Goal: Task Accomplishment & Management: Complete application form

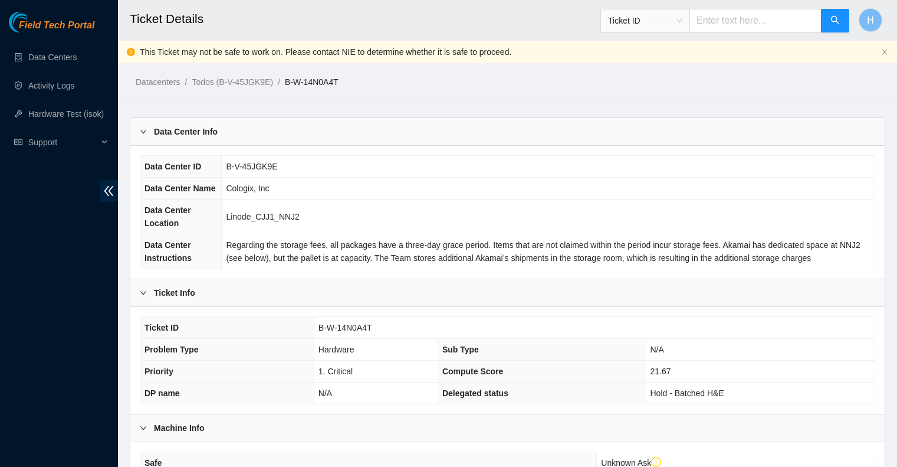
scroll to position [546, 0]
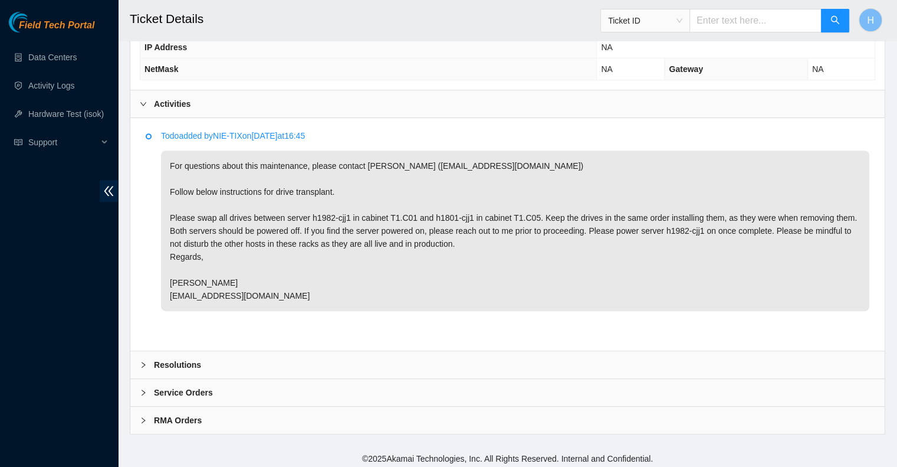
drag, startPoint x: 307, startPoint y: 217, endPoint x: 531, endPoint y: 212, distance: 223.7
click at [531, 212] on p "For questions about this maintenance, please contact [PERSON_NAME] ([EMAIL_ADDR…" at bounding box center [515, 230] width 709 height 160
copy p "h1982-cjj1 in cabinet T1.C01 and h1801-cjj1 in cabinet T1.C05"
click at [307, 371] on div "Resolutions" at bounding box center [507, 364] width 755 height 27
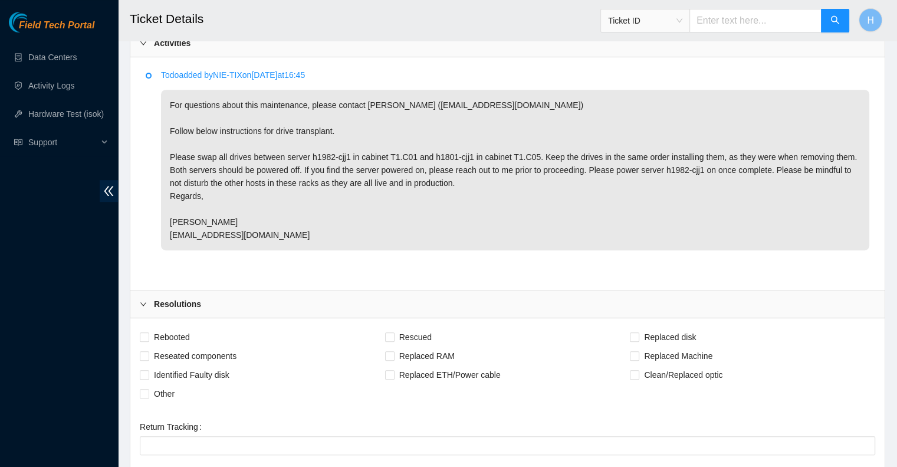
scroll to position [723, 0]
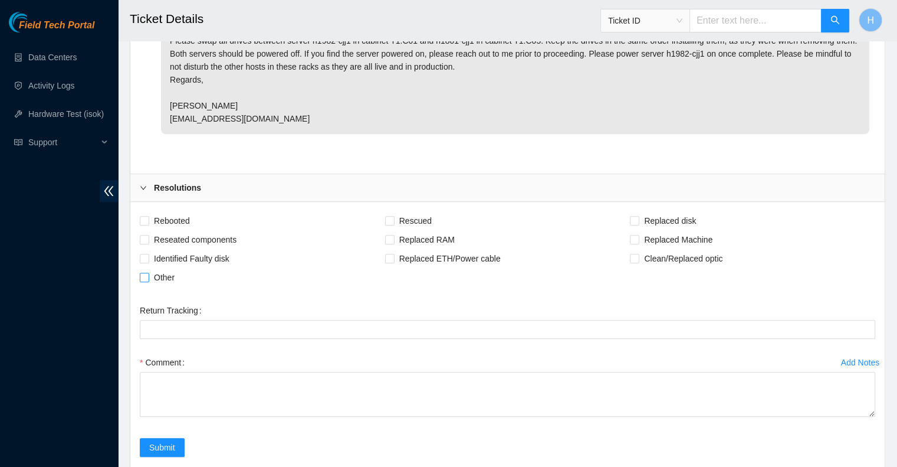
click at [165, 276] on span "Other" at bounding box center [164, 277] width 30 height 19
click at [148, 276] on input "Other" at bounding box center [144, 277] width 8 height 8
checkbox input "true"
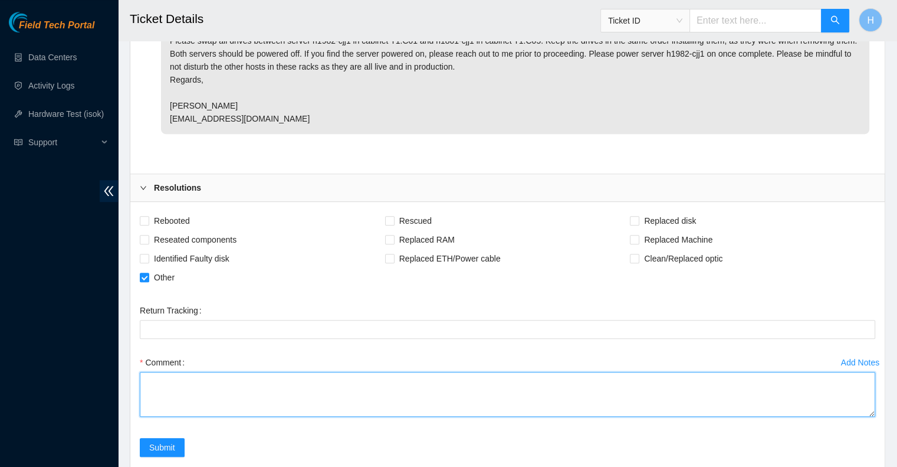
click at [183, 398] on textarea "Comment" at bounding box center [508, 394] width 736 height 45
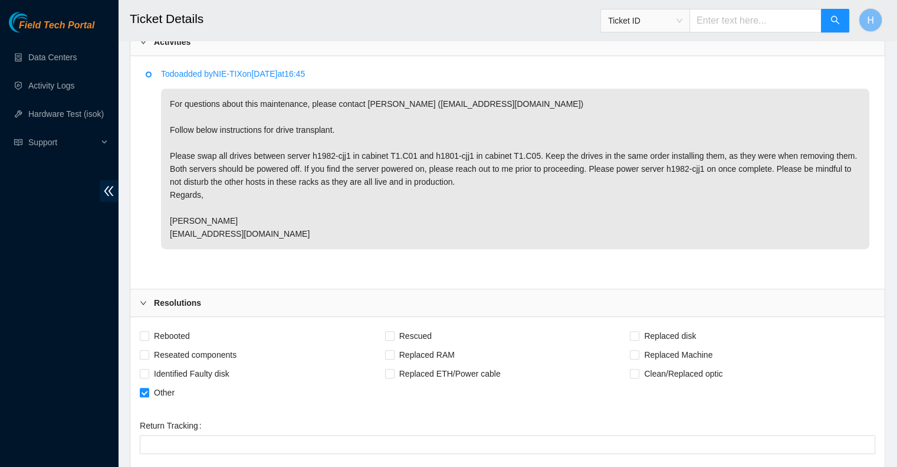
scroll to position [605, 0]
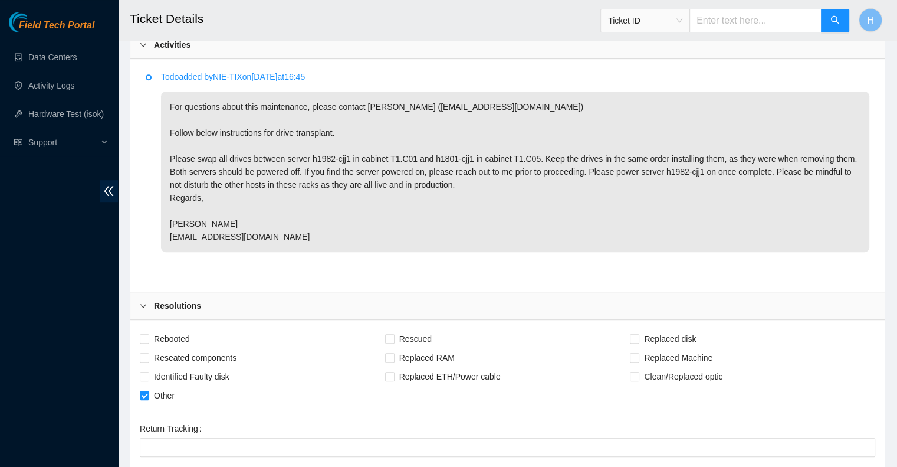
click at [309, 156] on p "For questions about this maintenance, please contact [PERSON_NAME] ([EMAIL_ADDR…" at bounding box center [515, 171] width 709 height 160
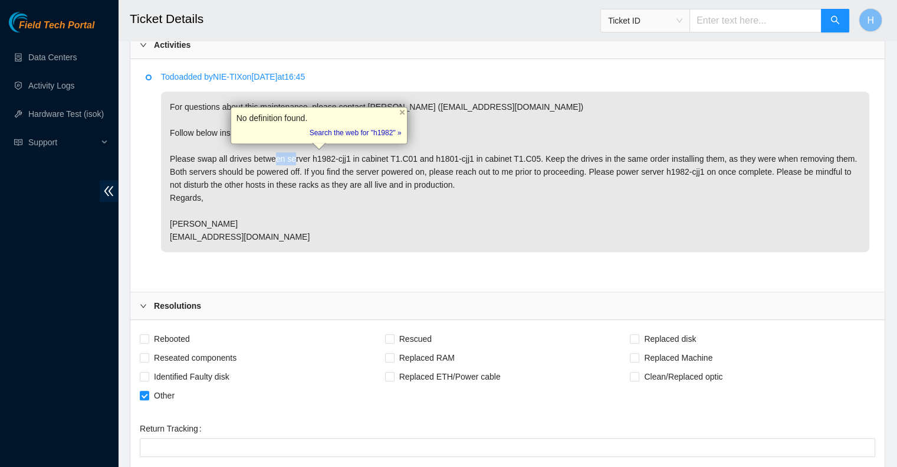
copy p "h1982"
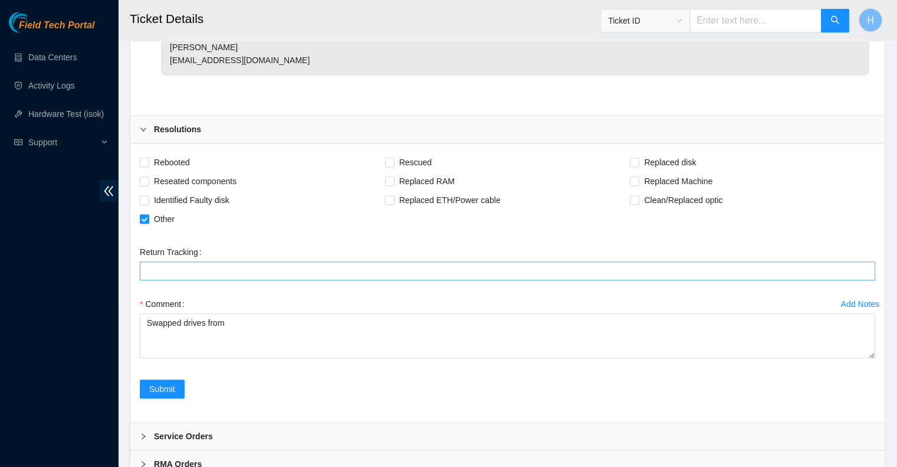
scroll to position [782, 0]
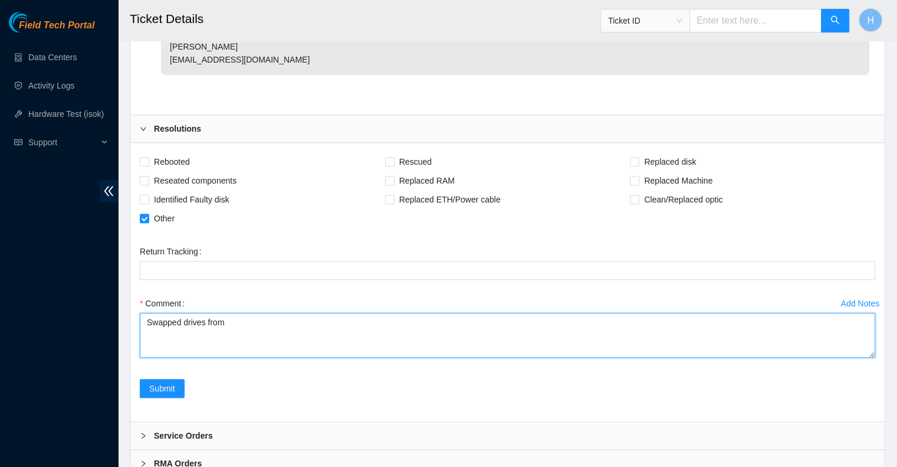
click at [275, 323] on textarea "Swapped drives from" at bounding box center [508, 335] width 736 height 45
paste textarea "h1982"
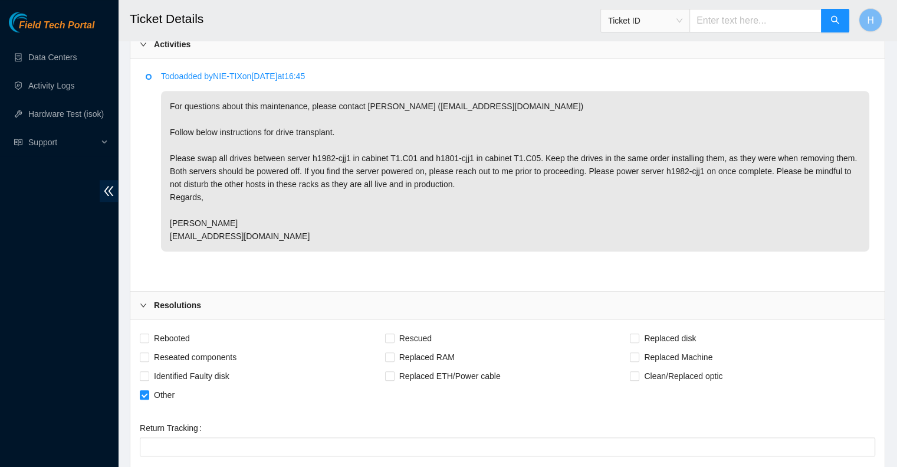
scroll to position [605, 0]
click at [674, 173] on p "For questions about this maintenance, please contact [PERSON_NAME] ([EMAIL_ADDR…" at bounding box center [515, 171] width 709 height 160
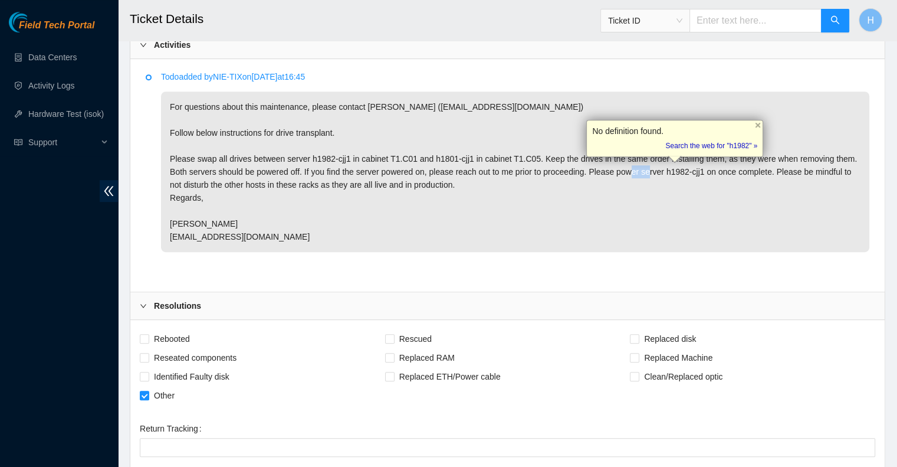
copy p "h1982"
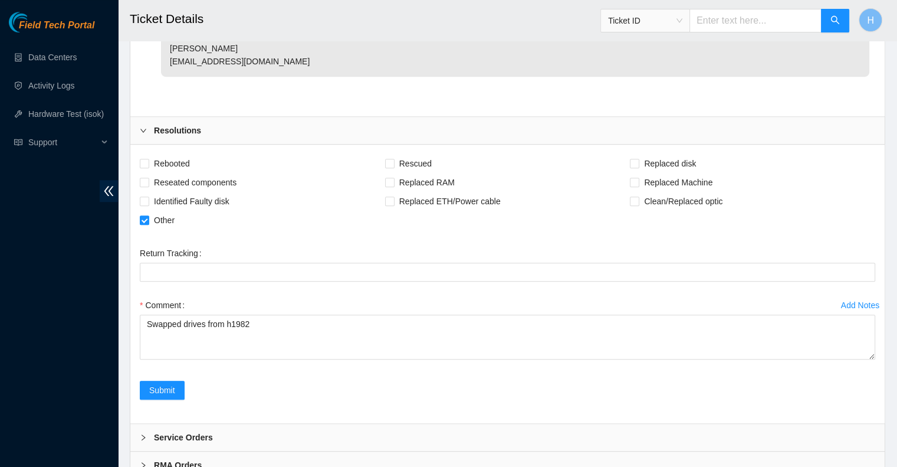
scroll to position [782, 0]
click at [404, 307] on div "Comment" at bounding box center [508, 303] width 736 height 19
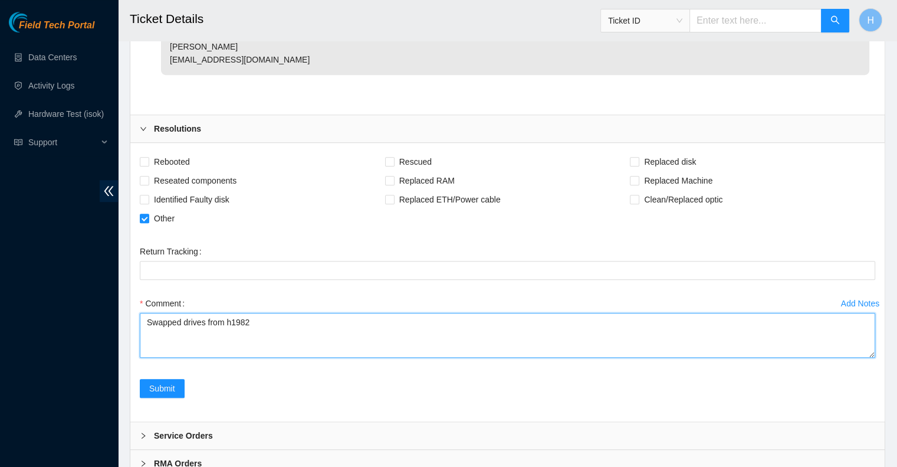
click at [401, 324] on textarea "Swapped drives from h1982" at bounding box center [508, 335] width 736 height 45
paste textarea "h1982"
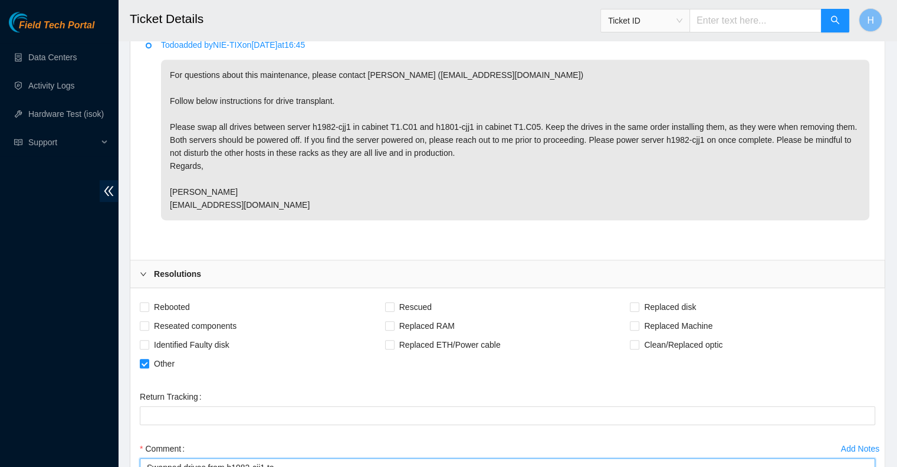
scroll to position [546, 0]
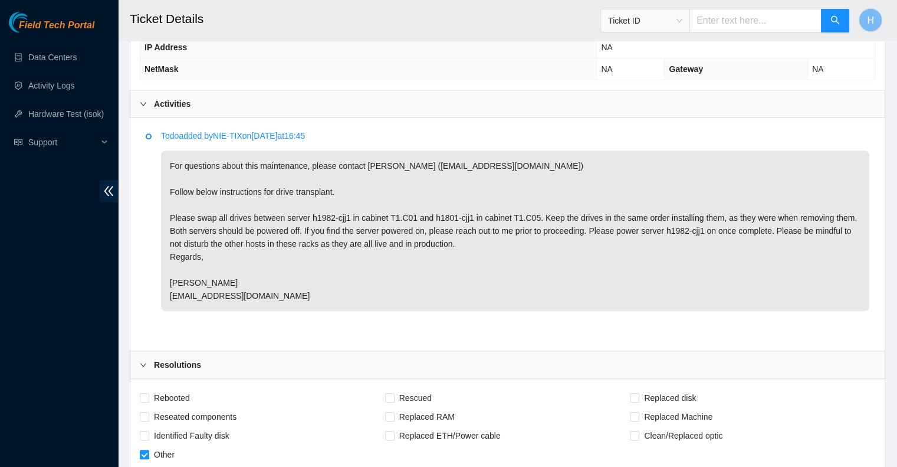
click at [435, 214] on p "For questions about this maintenance, please contact [PERSON_NAME] ([EMAIL_ADDR…" at bounding box center [515, 230] width 709 height 160
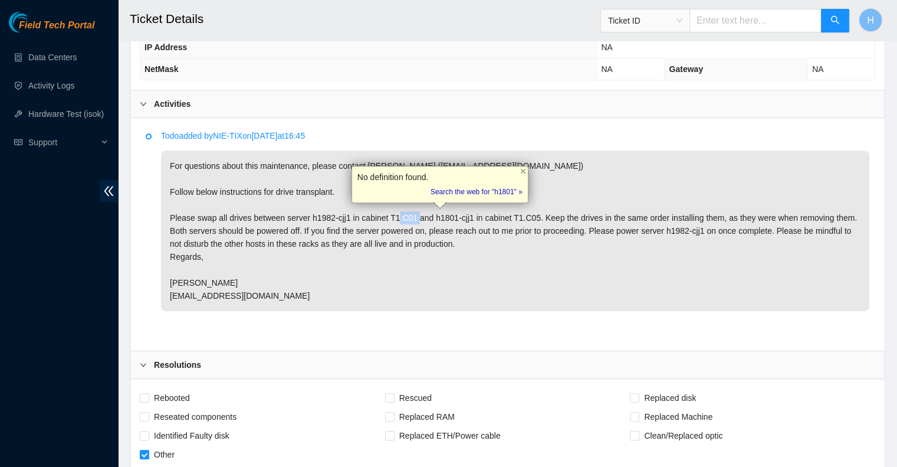
copy p "h1801"
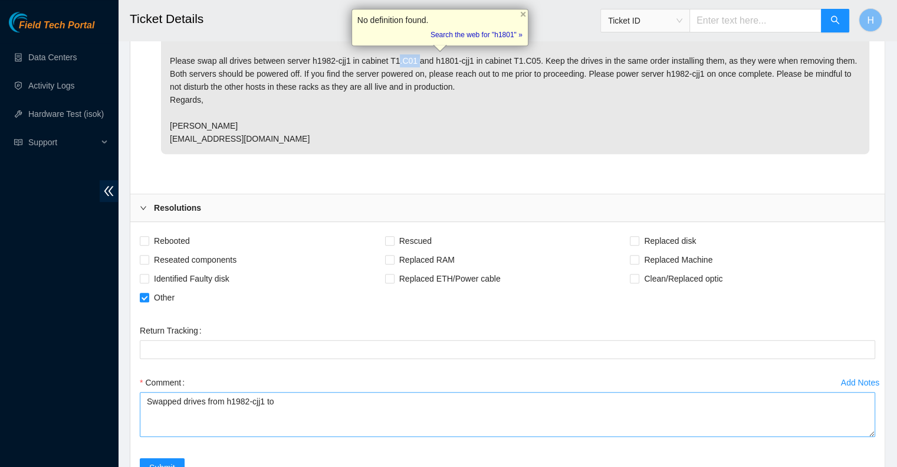
scroll to position [723, 0]
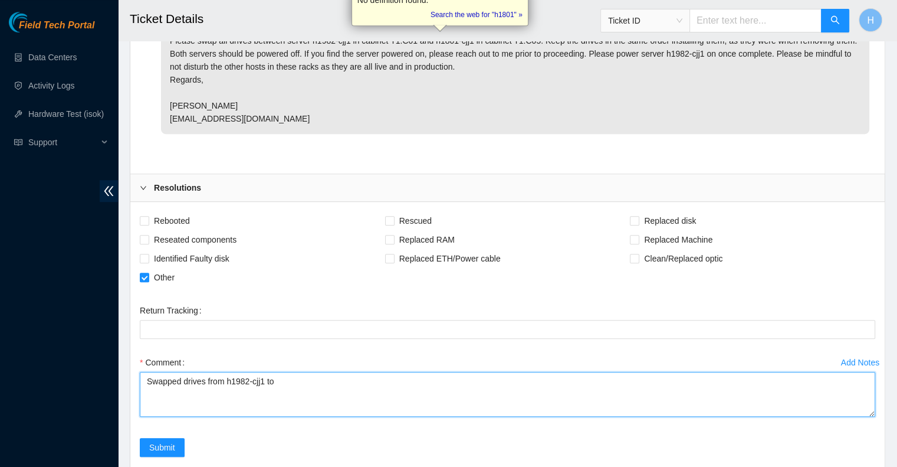
click at [306, 396] on textarea "Swapped drives from h1982-cjj1 to" at bounding box center [508, 394] width 736 height 45
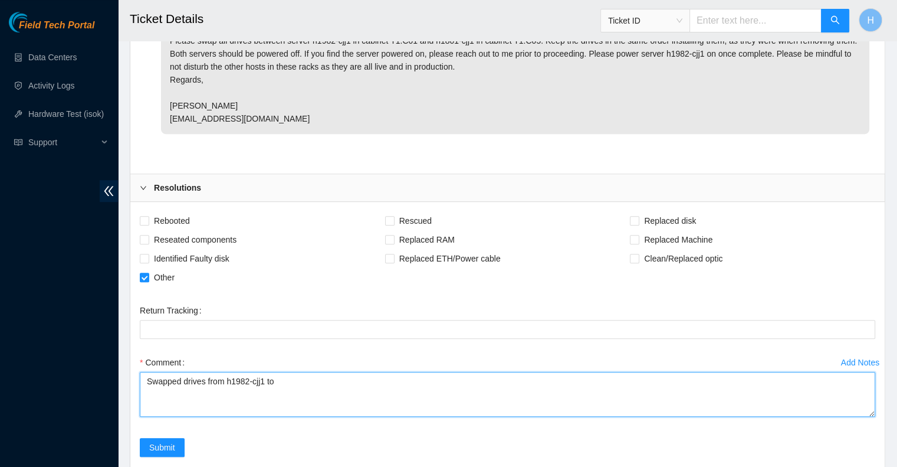
paste textarea "h1801"
click at [396, 382] on textarea "Swapped drives from h1982-cjj1 to h1801-cjj1. Powered h1982-cjj1 on." at bounding box center [508, 394] width 736 height 45
paste textarea "on"
type textarea "Swapped drives from h1982-cjj1 to h1801-cjj1. Powered on h1982-cjj1."
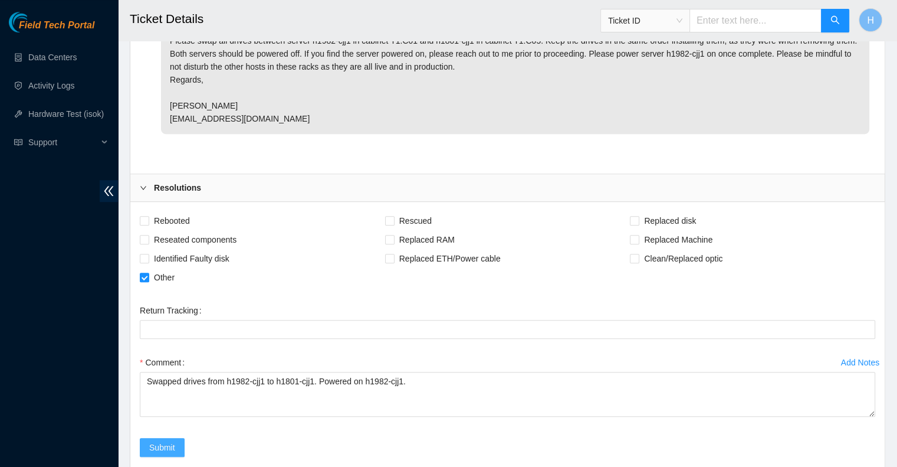
click at [166, 441] on span "Submit" at bounding box center [162, 447] width 26 height 13
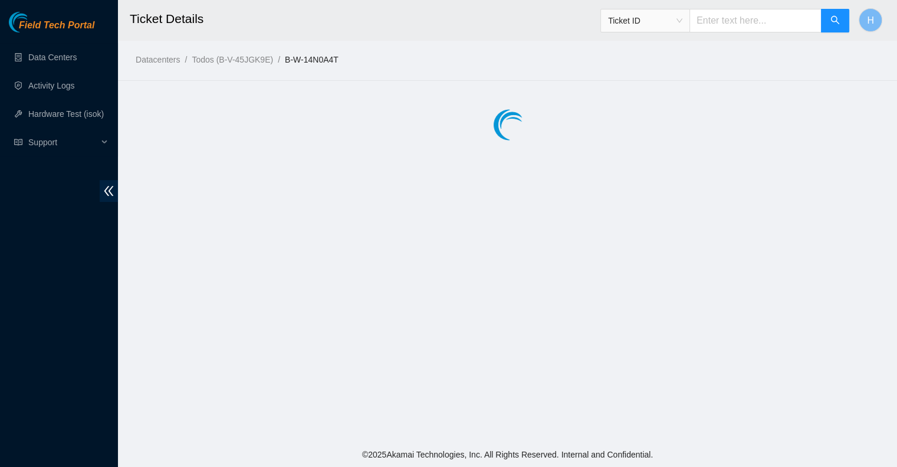
scroll to position [0, 0]
